Goal: Task Accomplishment & Management: Manage account settings

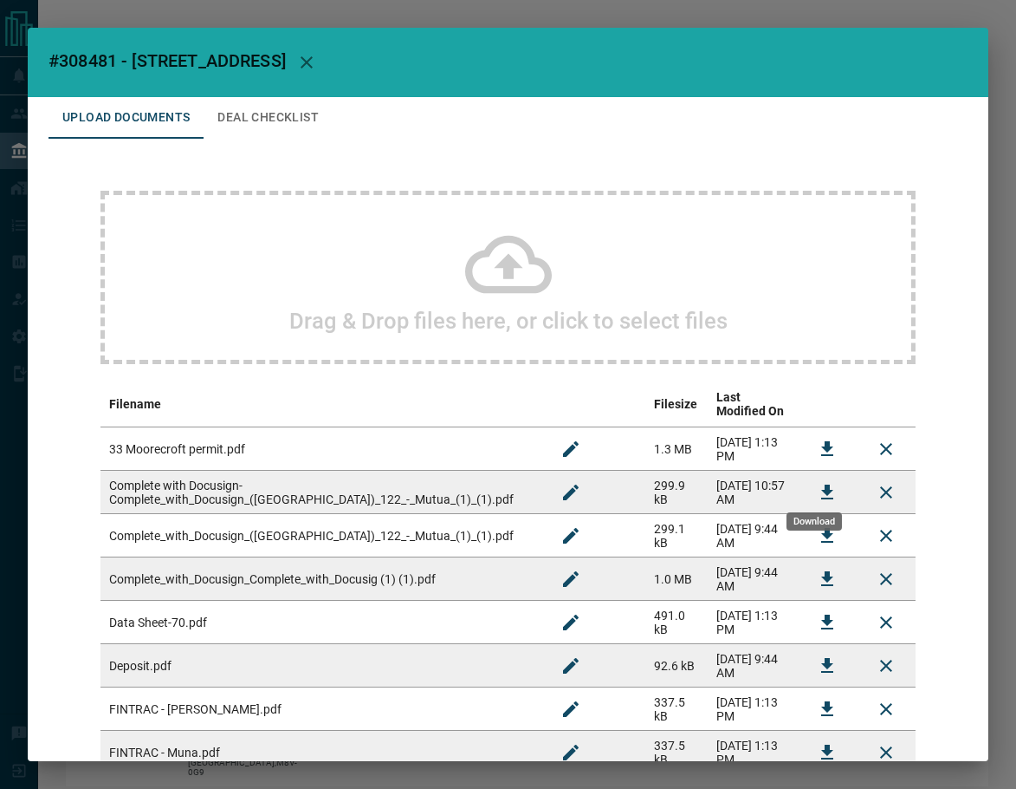
click at [807, 475] on button "Download" at bounding box center [828, 492] width 42 height 42
click at [807, 563] on button "Download" at bounding box center [828, 579] width 42 height 42
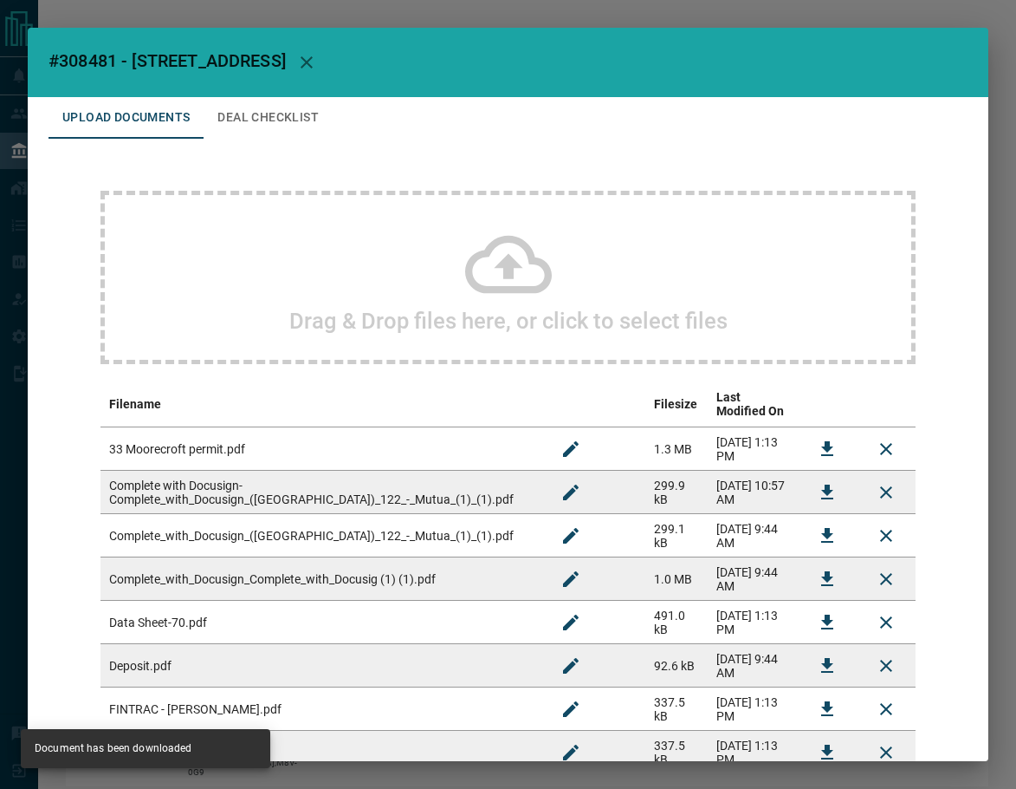
click at [302, 125] on button "Deal Checklist" at bounding box center [268, 118] width 129 height 42
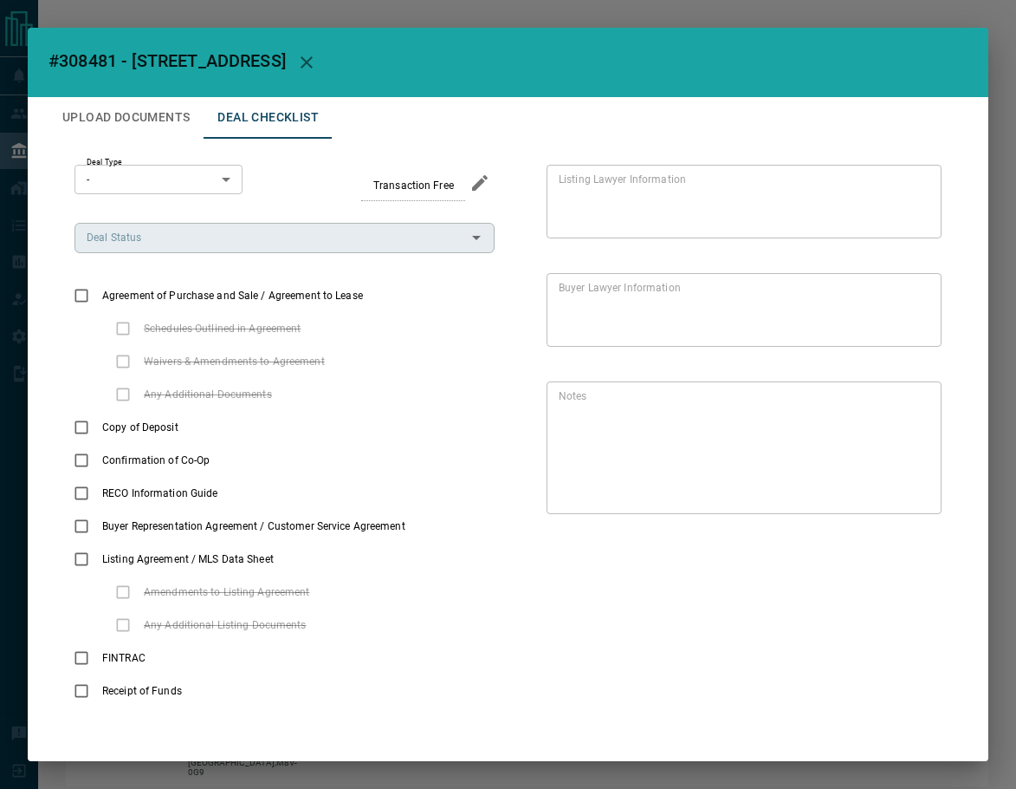
click at [163, 245] on input "Deal Status" at bounding box center [270, 237] width 381 height 19
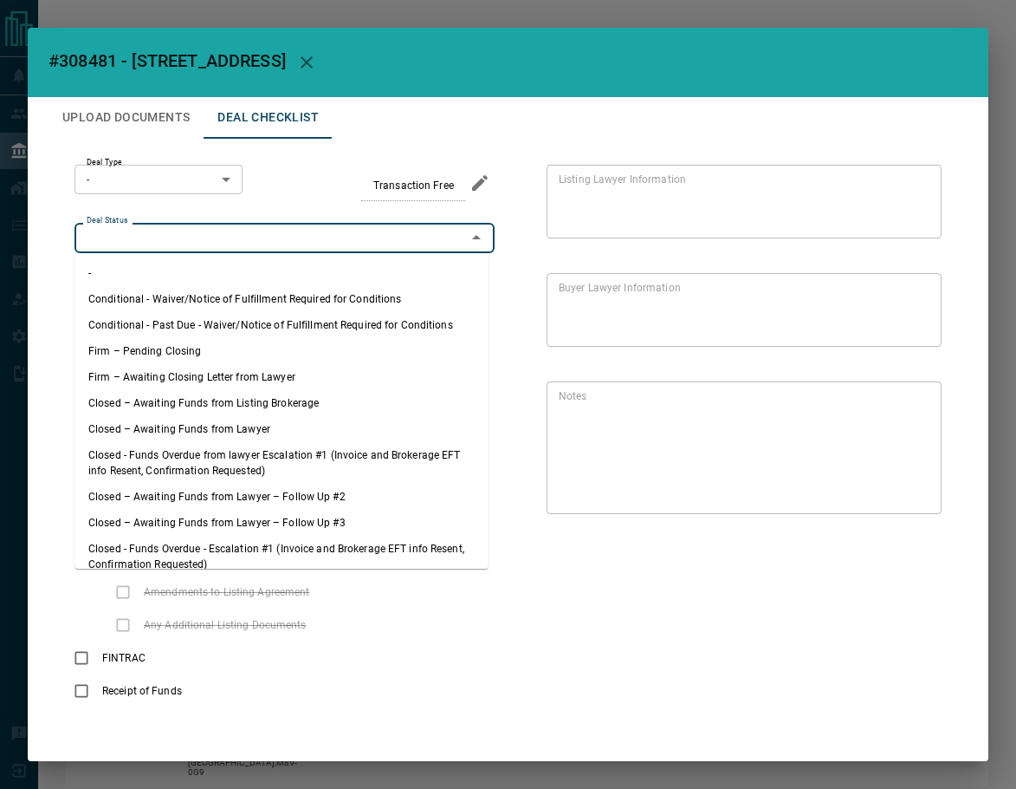
scroll to position [307, 0]
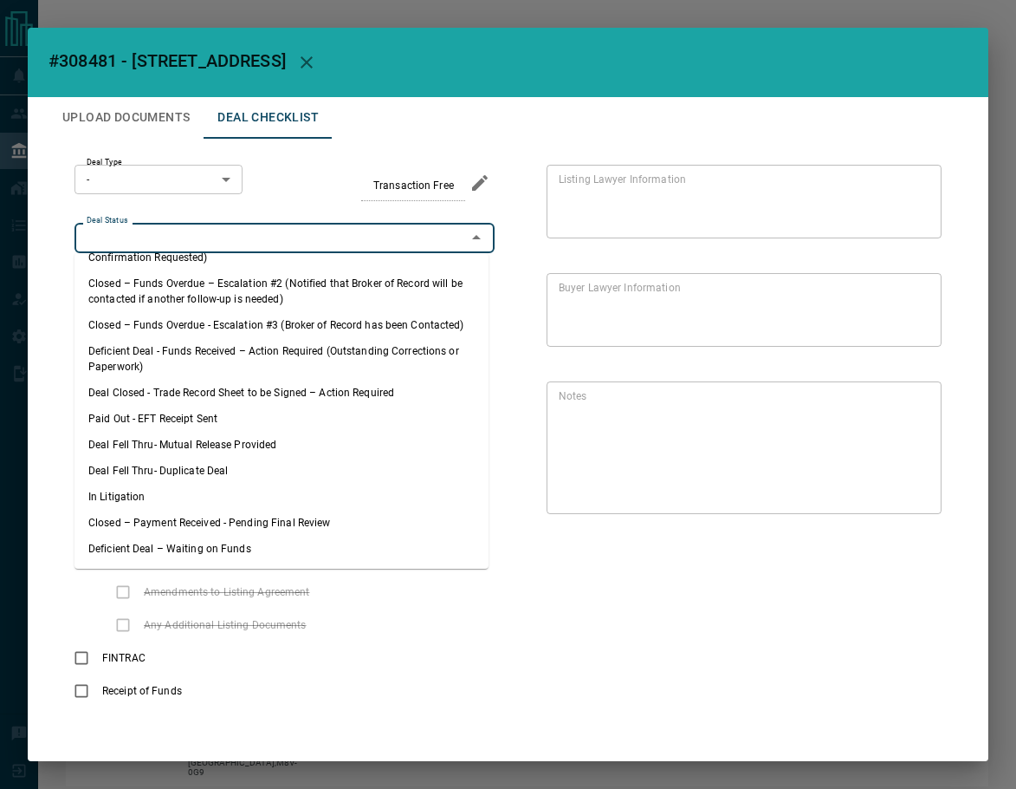
click at [266, 445] on li "Deal Fell Thru- Mutual Release Provided" at bounding box center [282, 445] width 414 height 26
type input "**********"
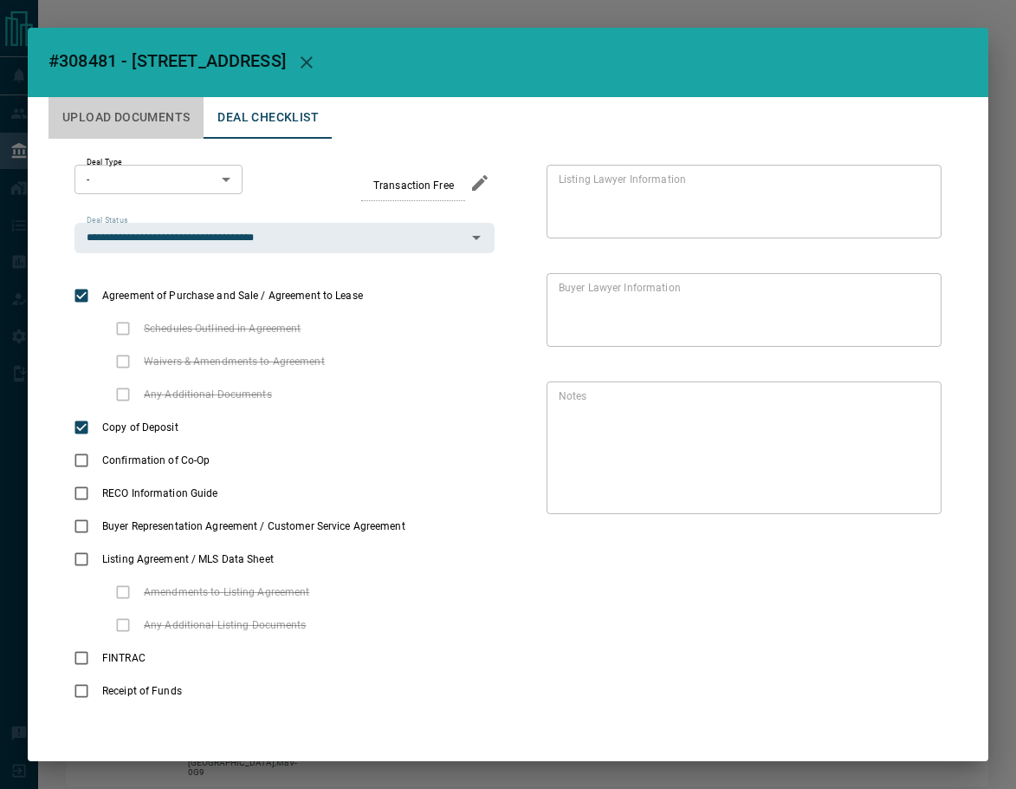
click at [168, 134] on button "Upload Documents" at bounding box center [126, 118] width 155 height 42
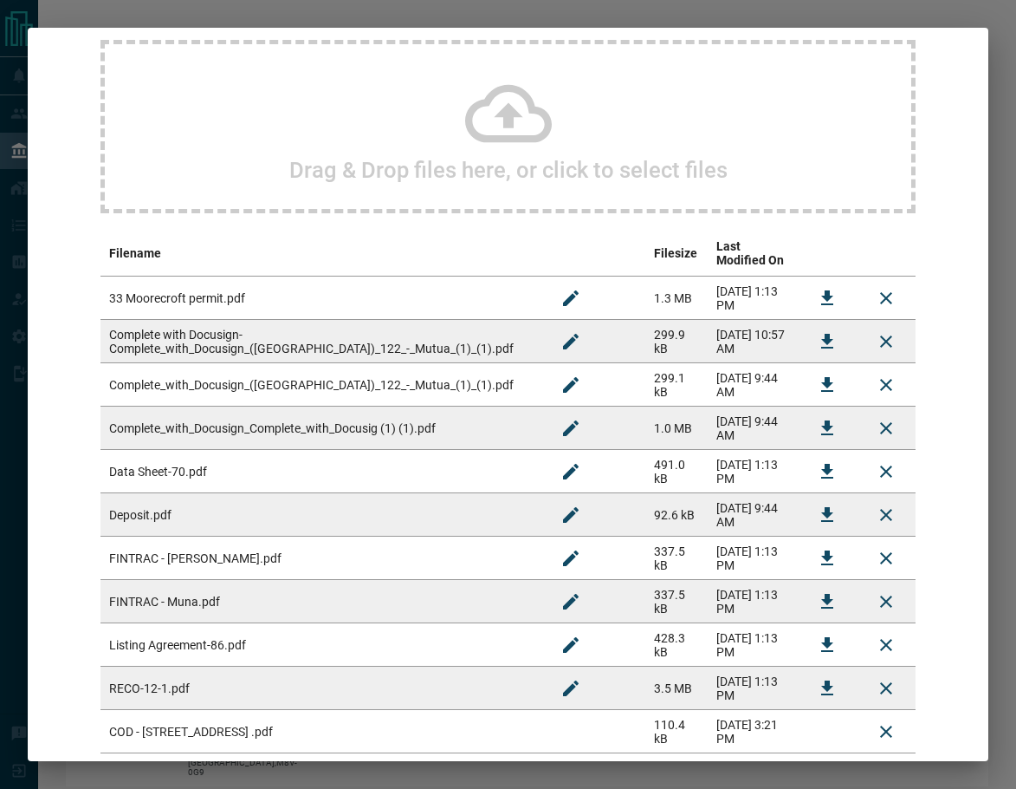
scroll to position [243, 0]
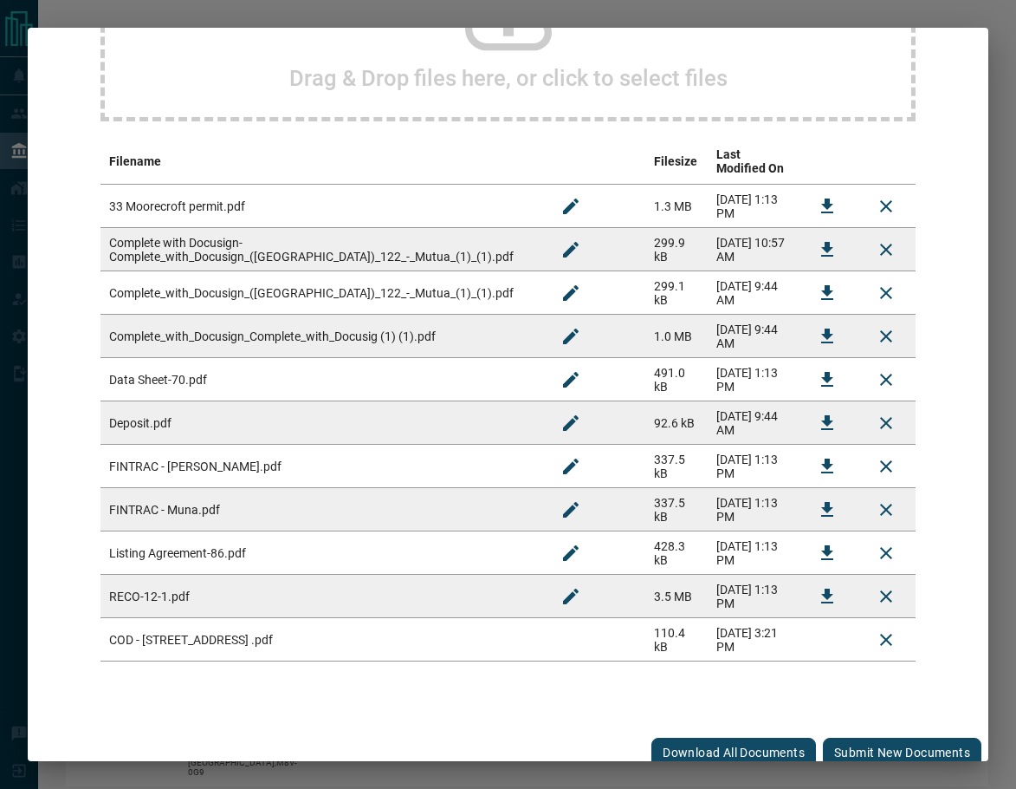
click at [860, 737] on button "Submit new documents" at bounding box center [902, 751] width 159 height 29
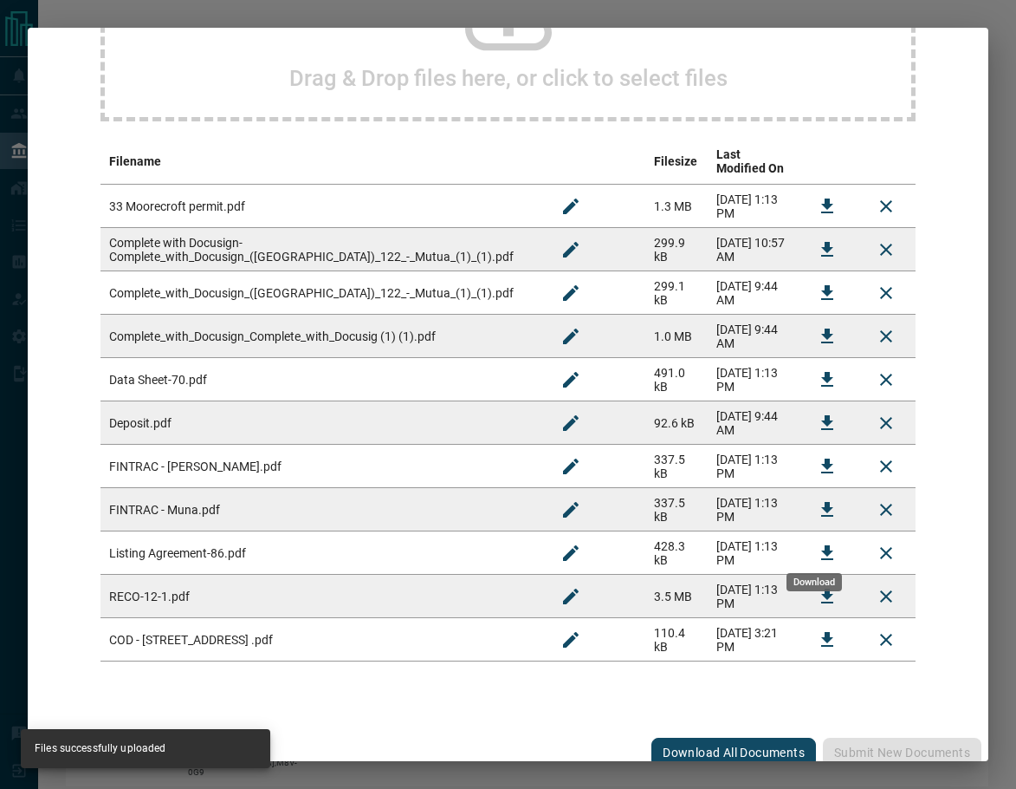
click at [817, 542] on icon "Download" at bounding box center [827, 552] width 21 height 21
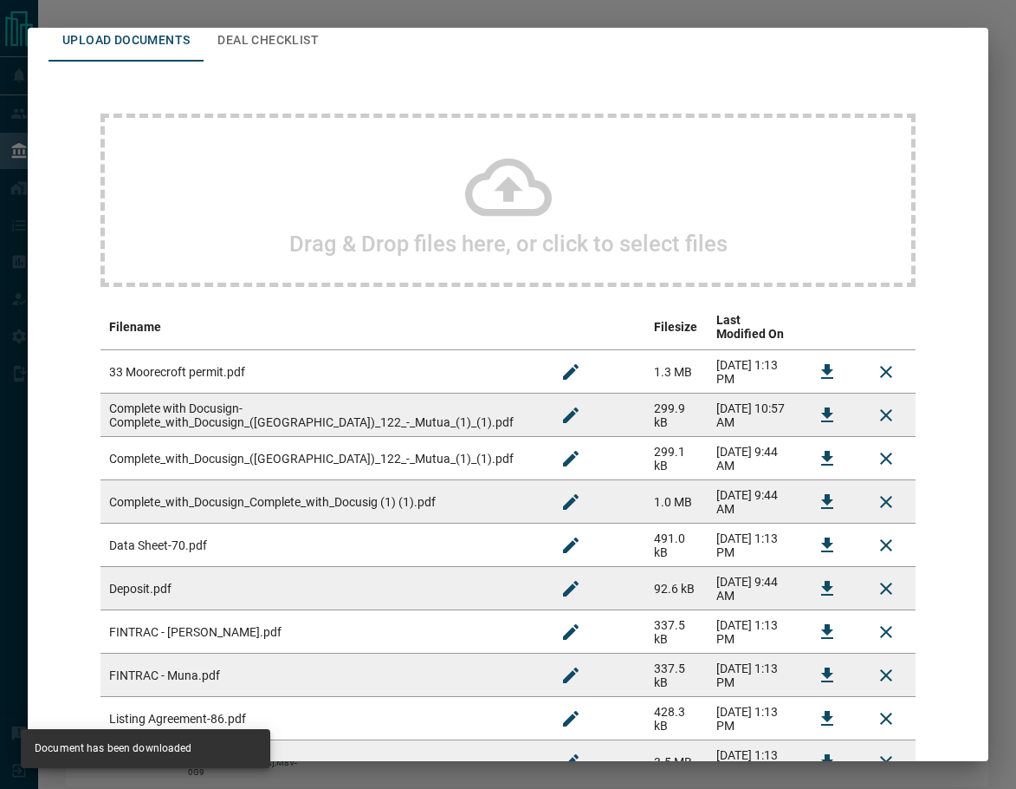
scroll to position [0, 0]
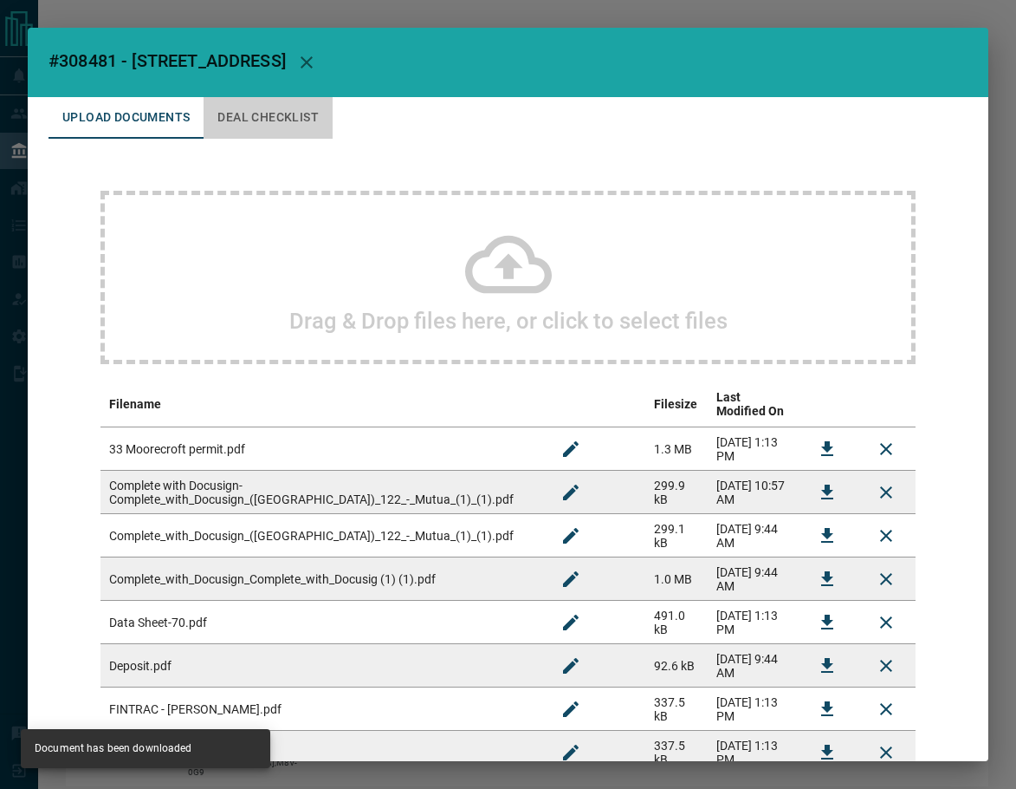
click at [267, 133] on button "Deal Checklist" at bounding box center [268, 118] width 129 height 42
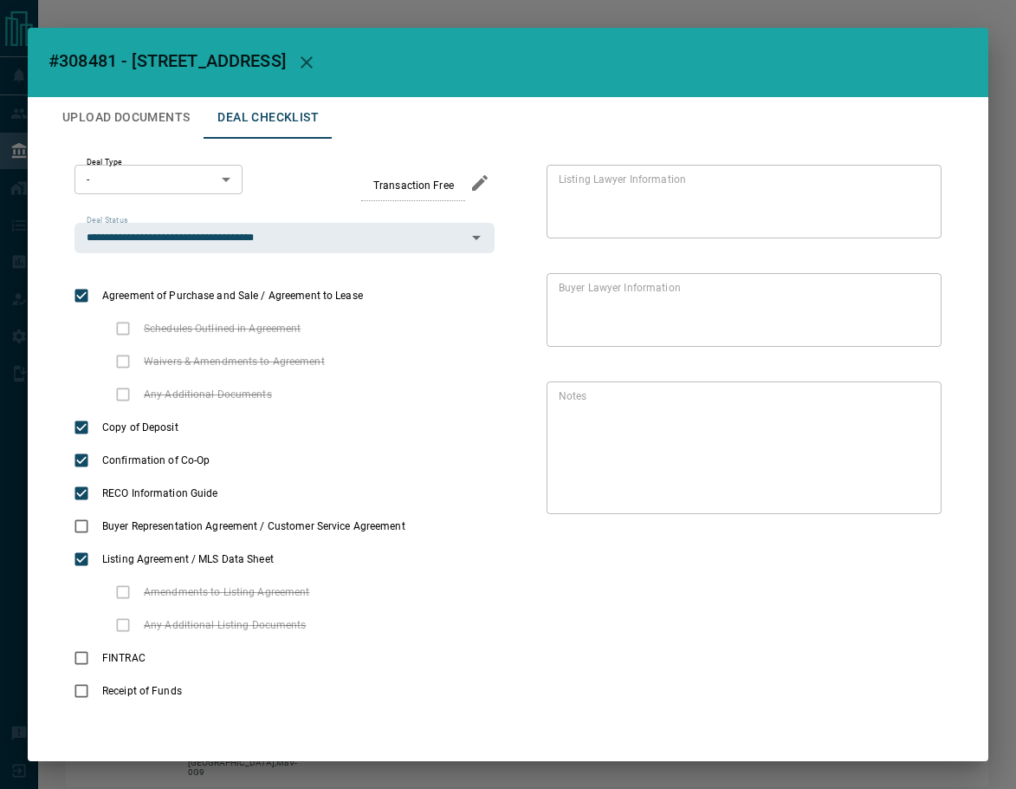
click at [178, 120] on button "Upload Documents" at bounding box center [126, 118] width 155 height 42
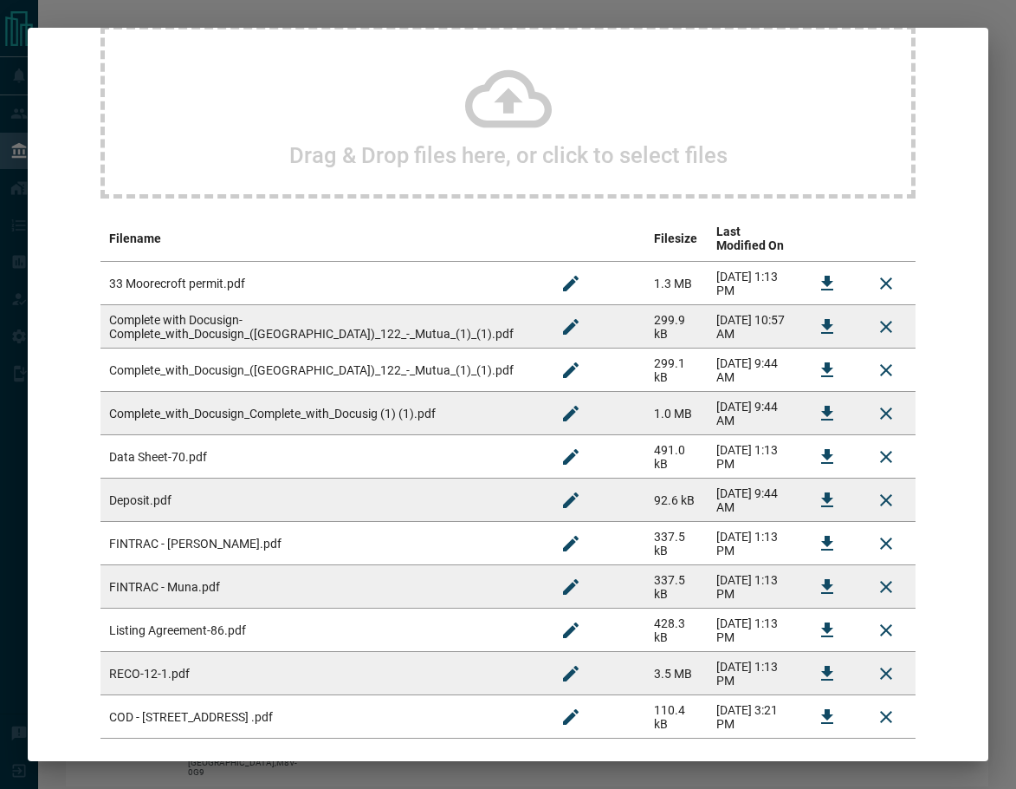
scroll to position [173, 0]
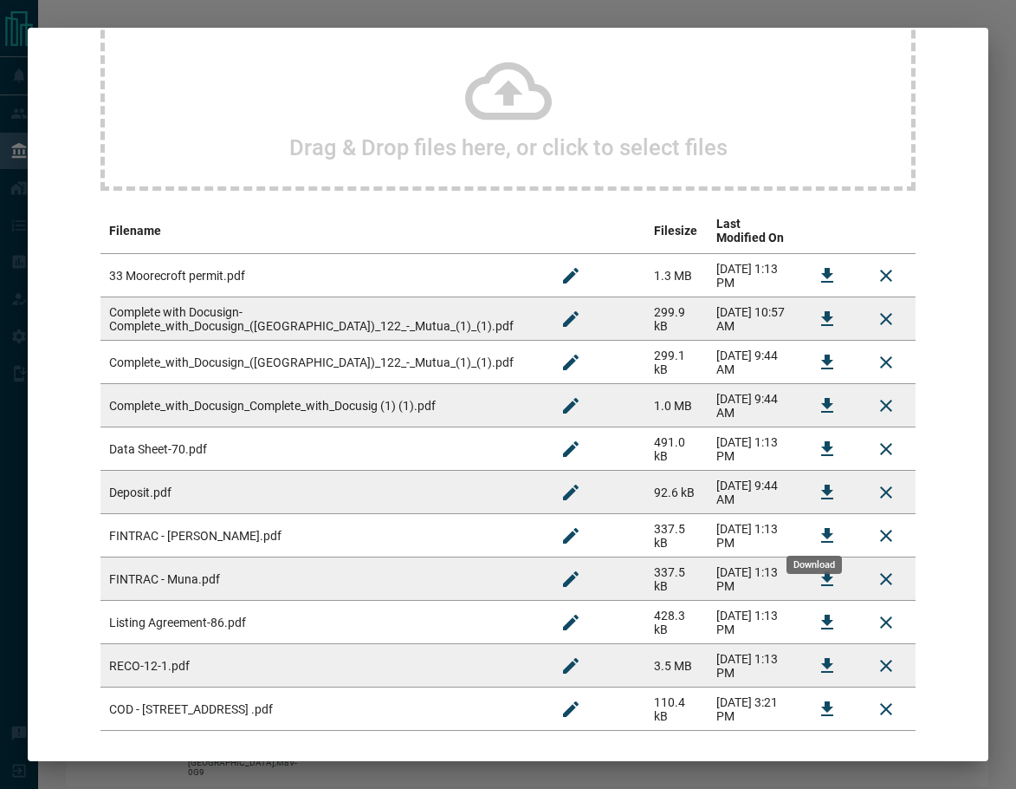
click at [817, 531] on icon "Download" at bounding box center [827, 535] width 21 height 21
click at [815, 558] on button "Download" at bounding box center [828, 579] width 42 height 42
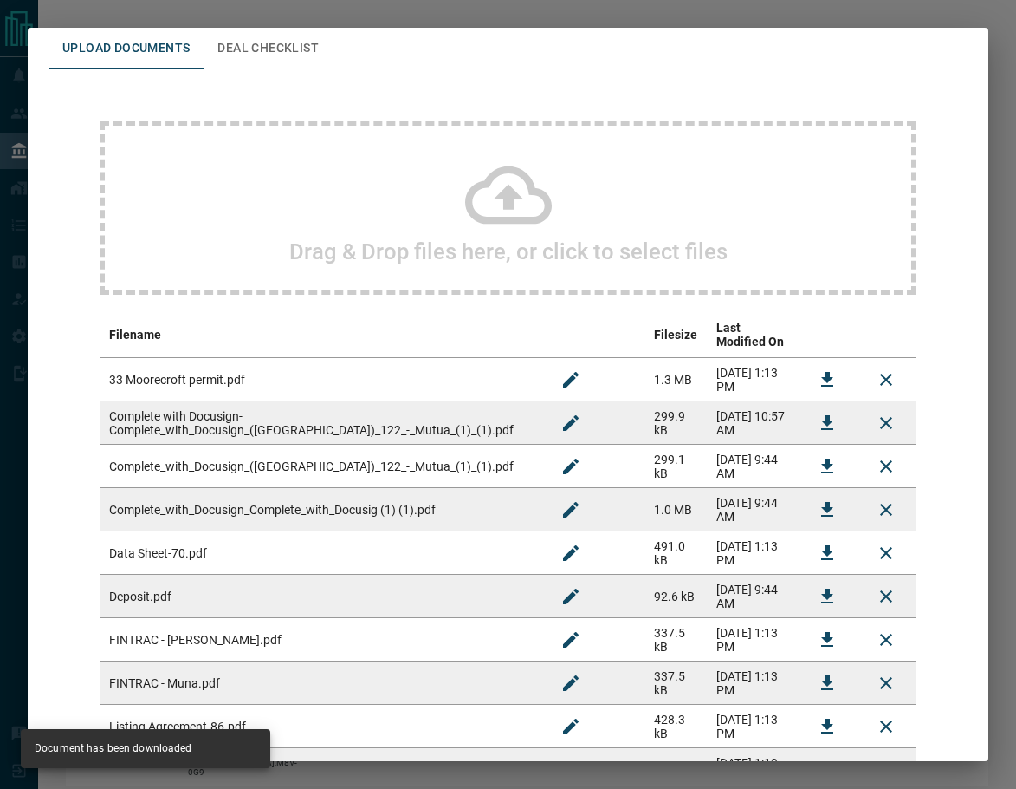
scroll to position [0, 0]
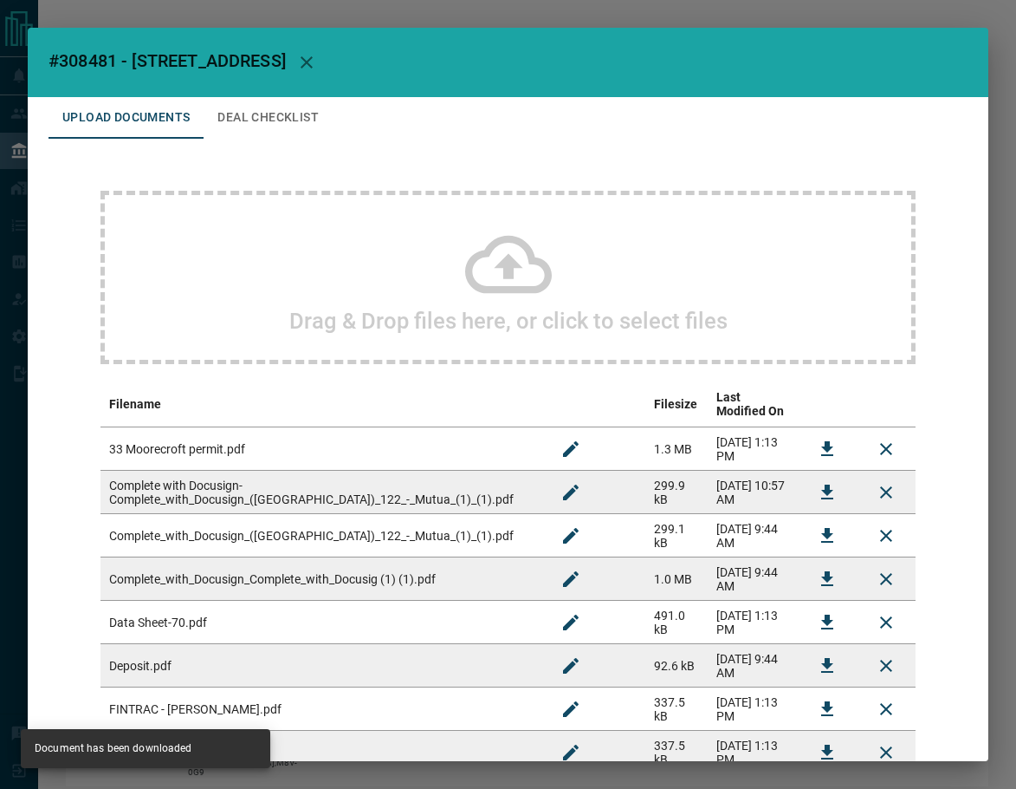
click at [297, 122] on button "Deal Checklist" at bounding box center [268, 118] width 129 height 42
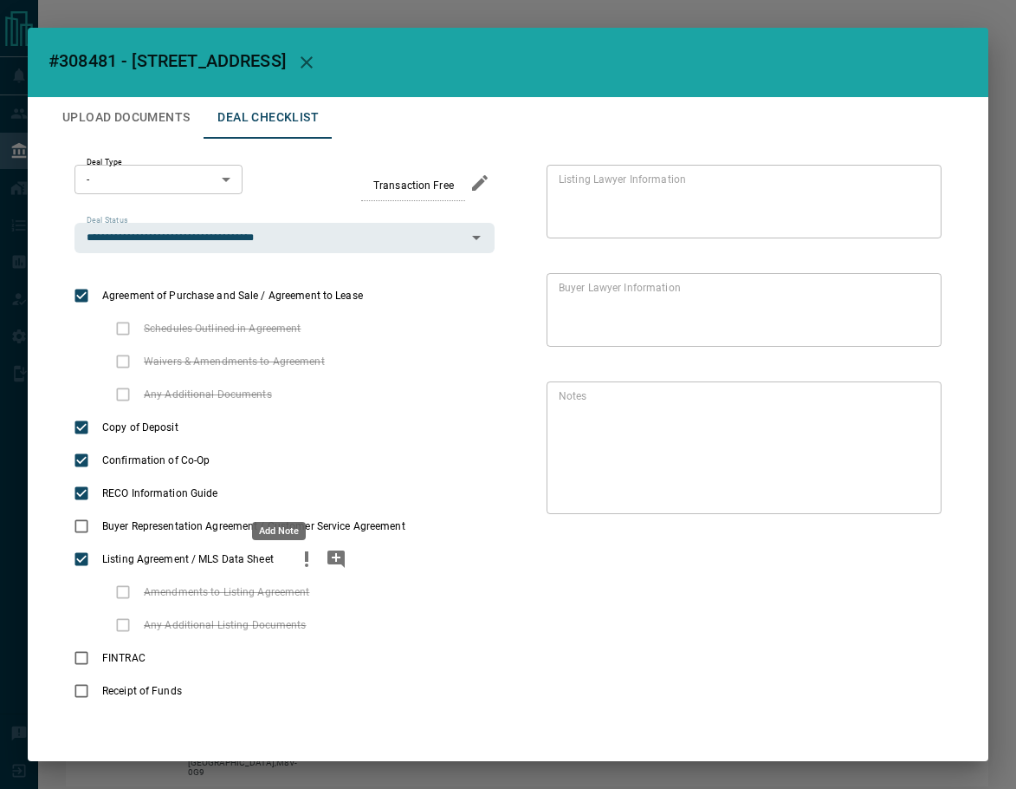
scroll to position [3, 0]
